Goal: Transaction & Acquisition: Purchase product/service

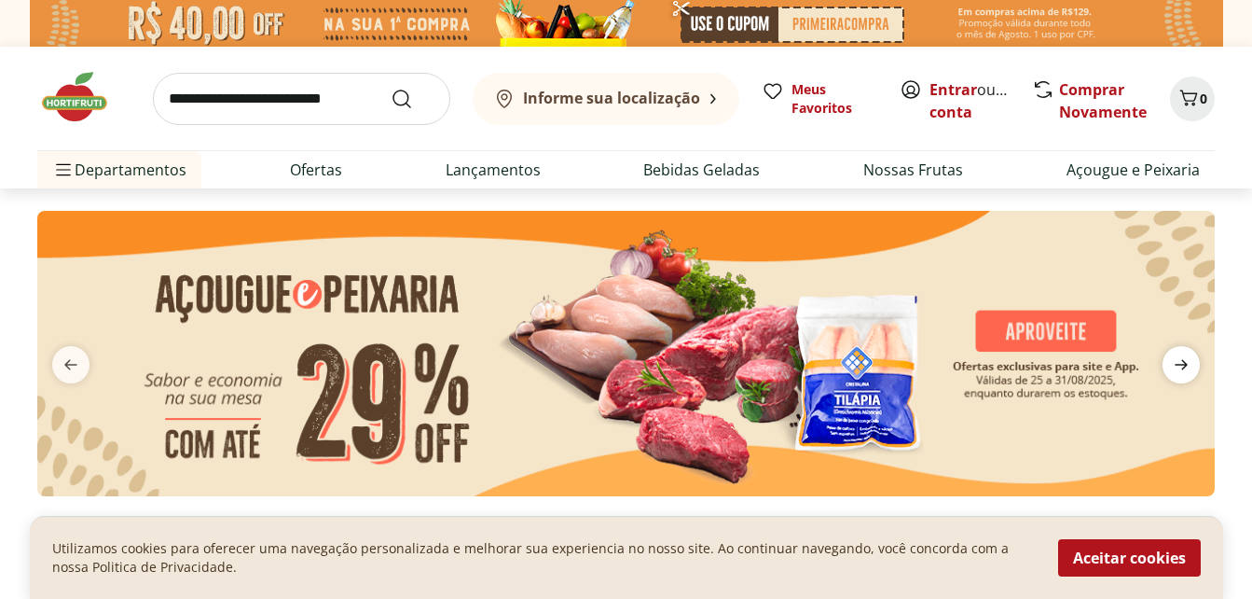
click at [1185, 366] on icon "next" at bounding box center [1181, 365] width 13 height 10
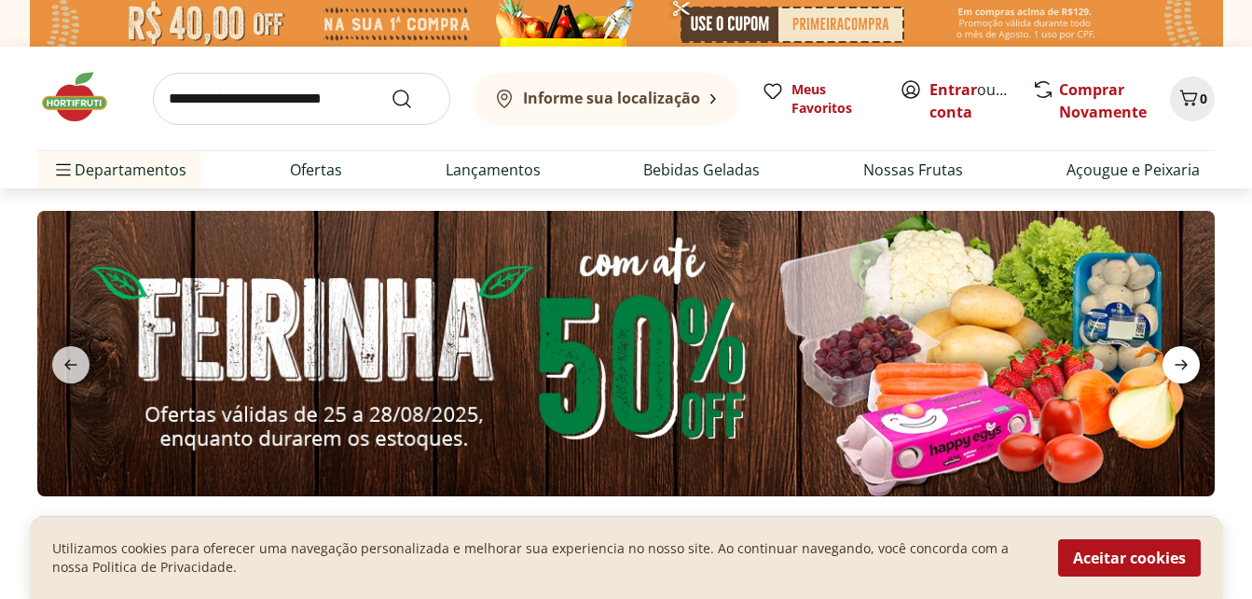
click at [1183, 366] on icon "next" at bounding box center [1181, 365] width 13 height 10
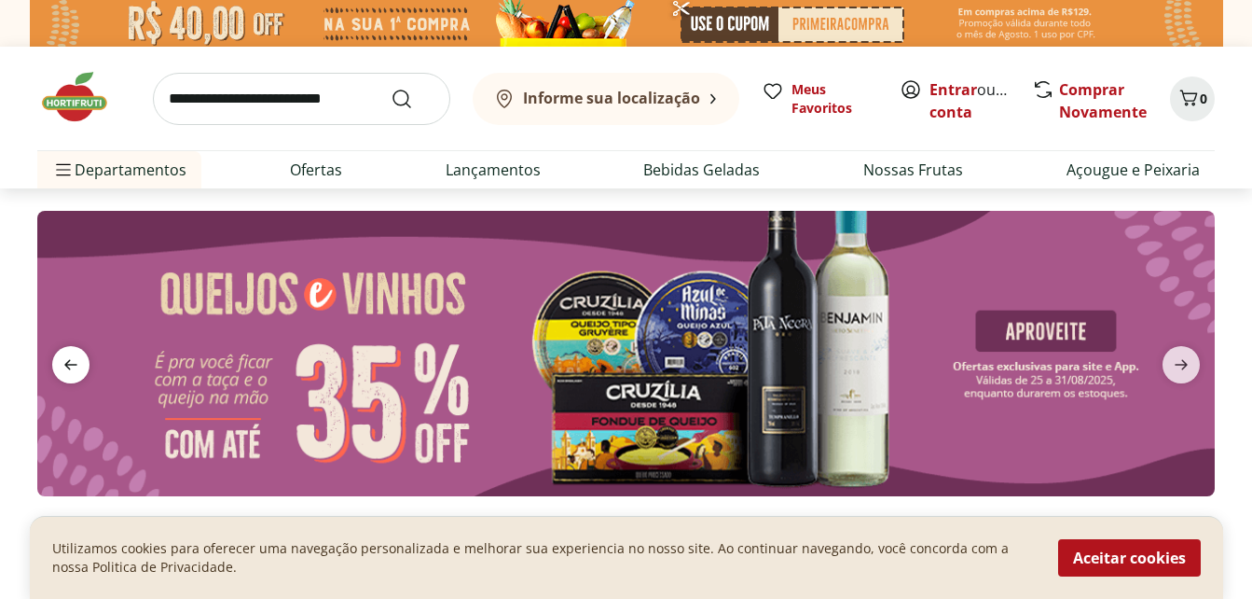
click at [75, 353] on span "previous" at bounding box center [70, 364] width 37 height 37
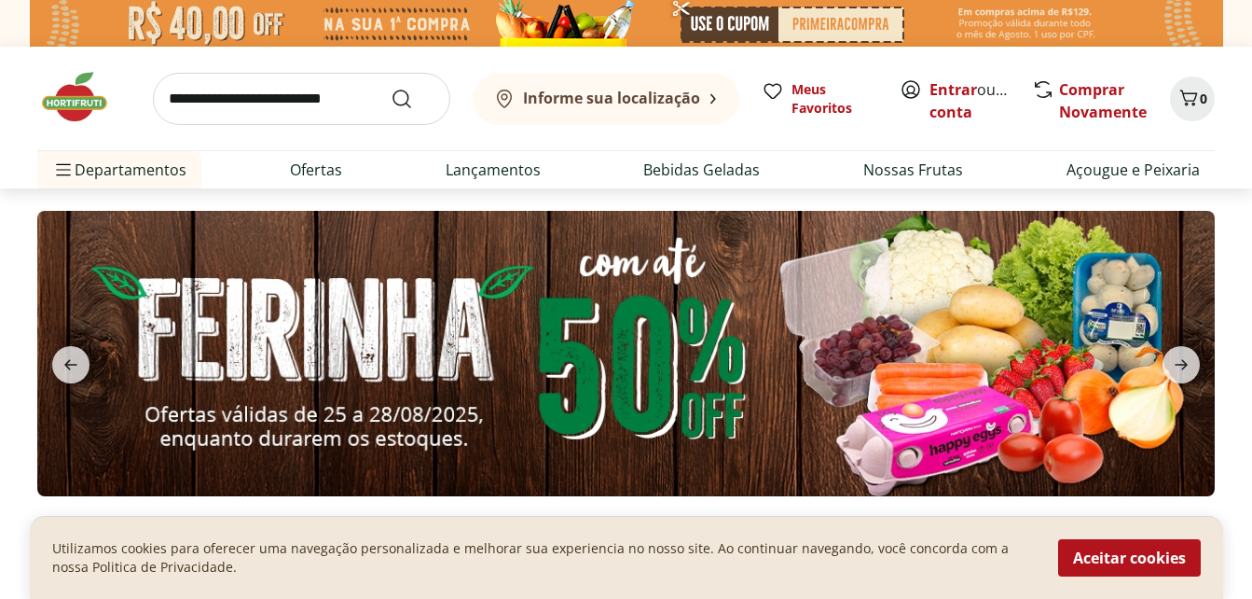
click at [920, 414] on img at bounding box center [626, 353] width 1178 height 285
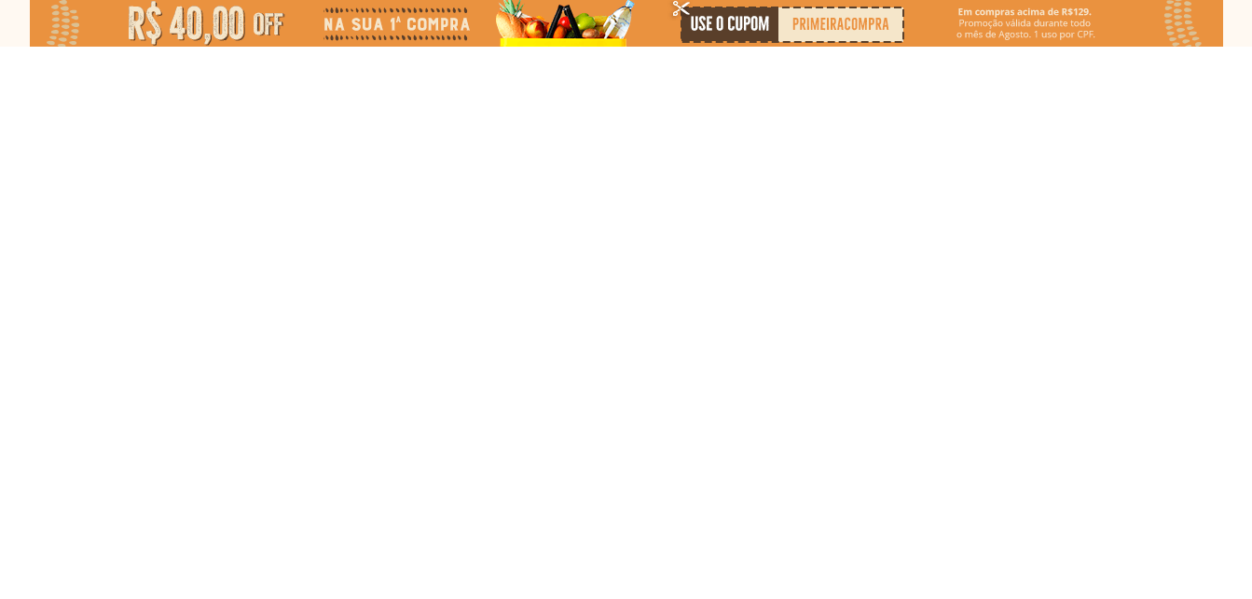
select select "**********"
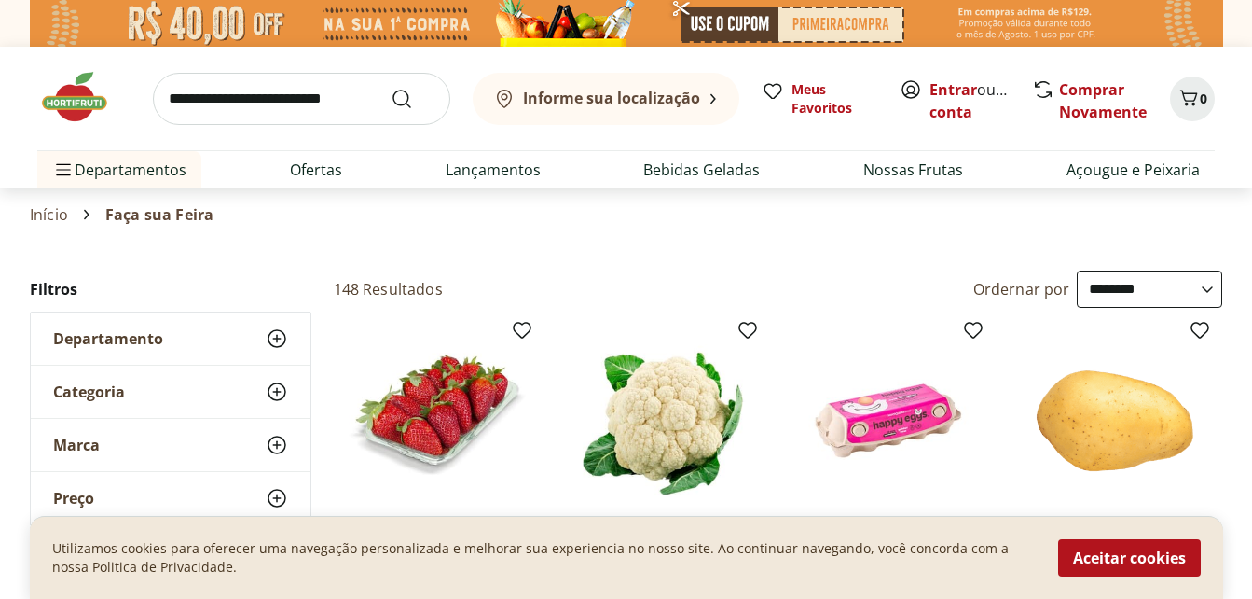
click at [82, 99] on img at bounding box center [83, 97] width 93 height 56
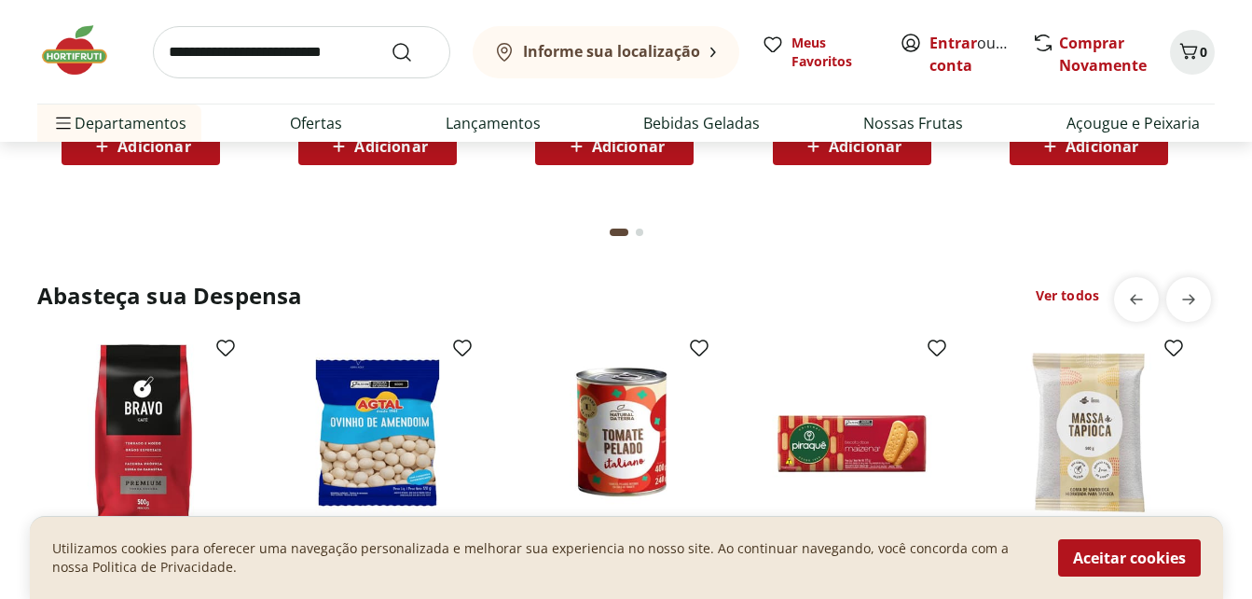
scroll to position [2798, 0]
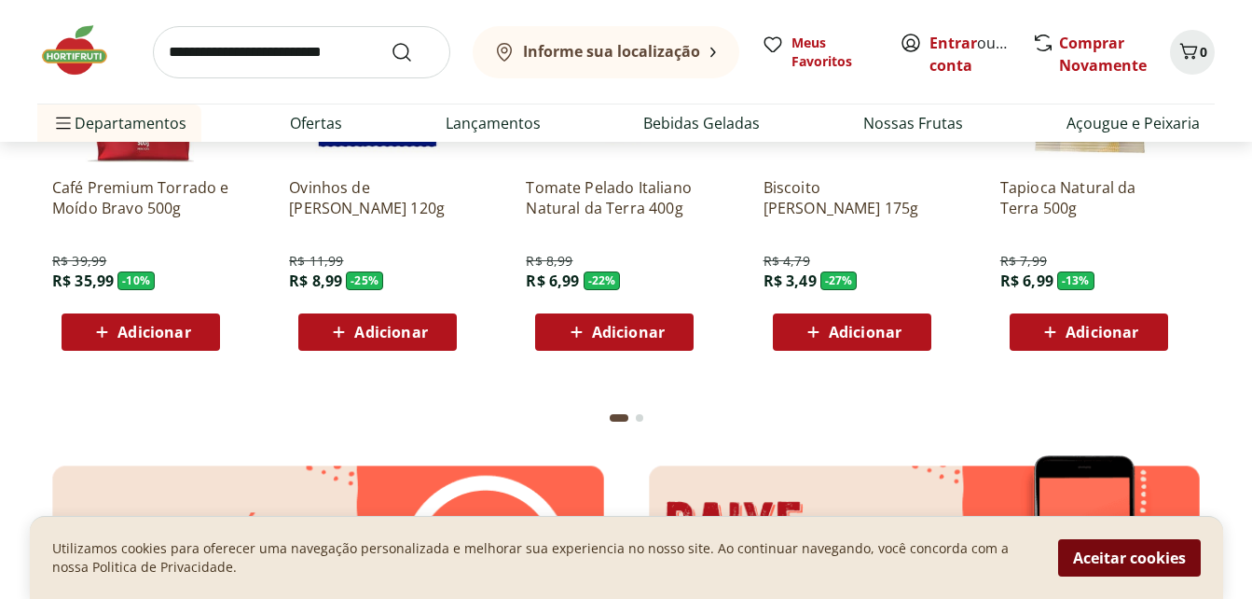
click at [1131, 564] on button "Aceitar cookies" at bounding box center [1130, 557] width 143 height 37
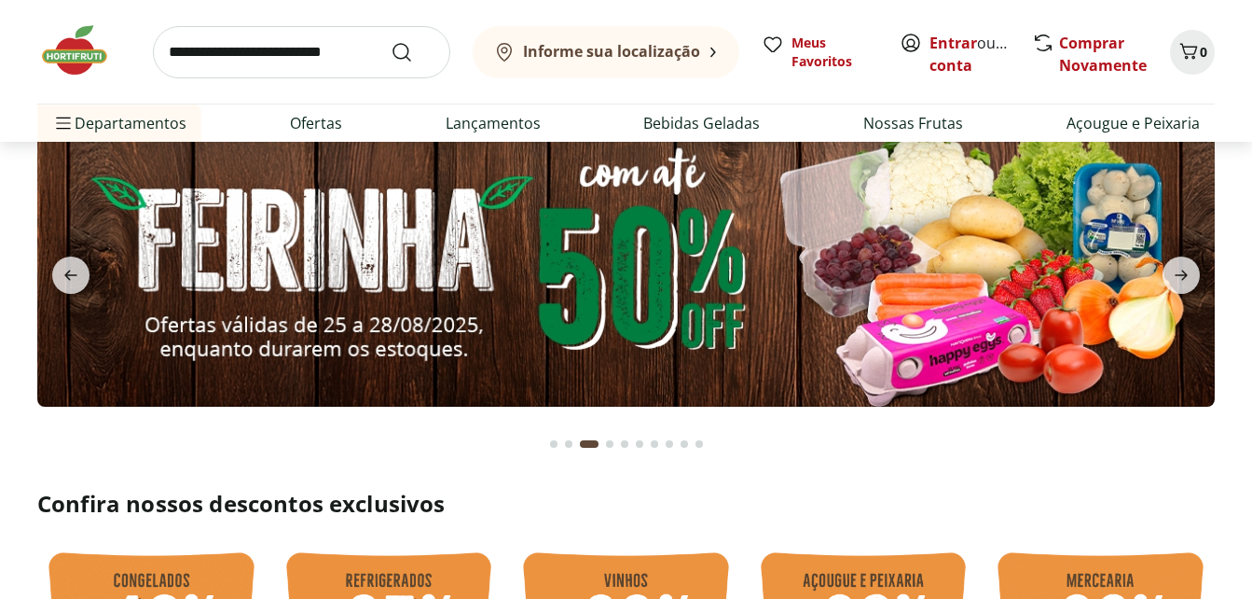
scroll to position [0, 0]
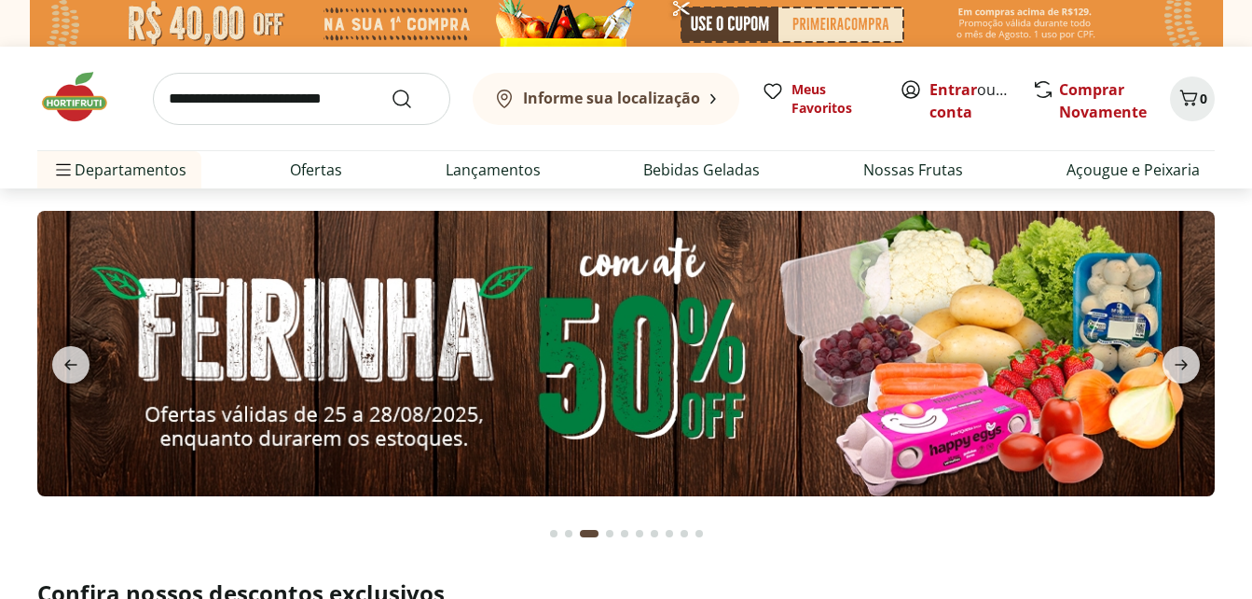
click at [1169, 341] on img at bounding box center [626, 353] width 1178 height 285
select select "**********"
